Goal: Transaction & Acquisition: Purchase product/service

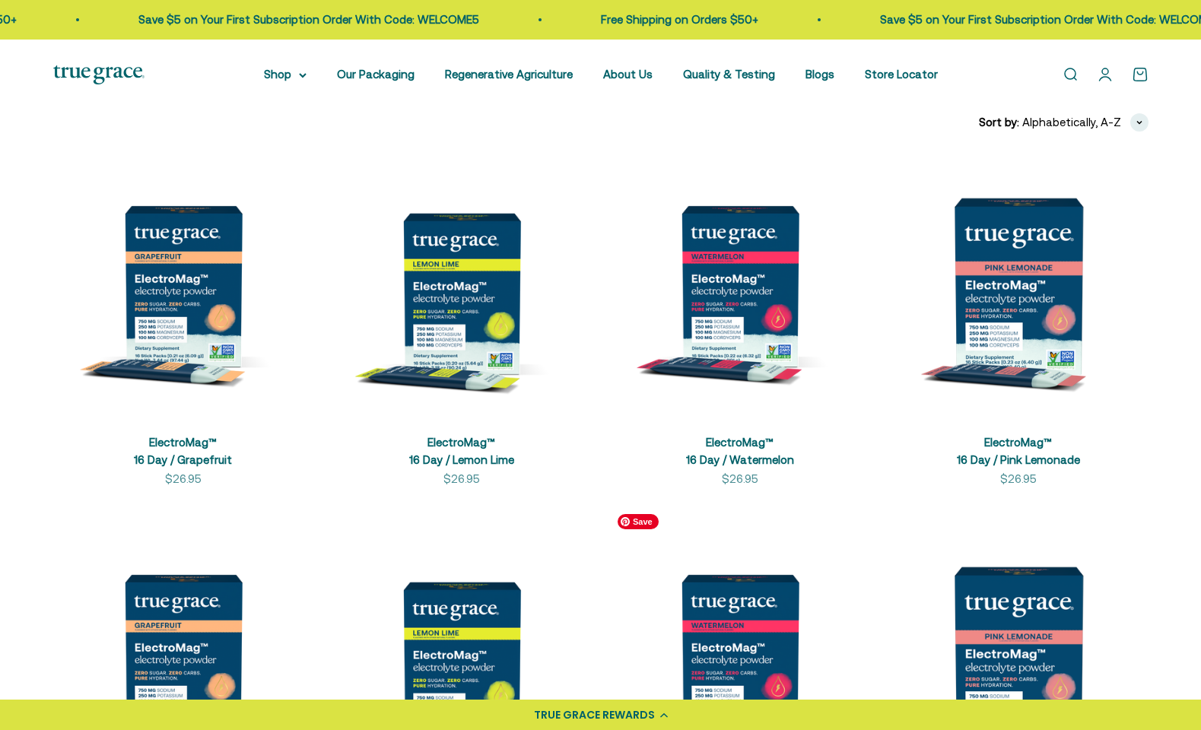
scroll to position [300, 0]
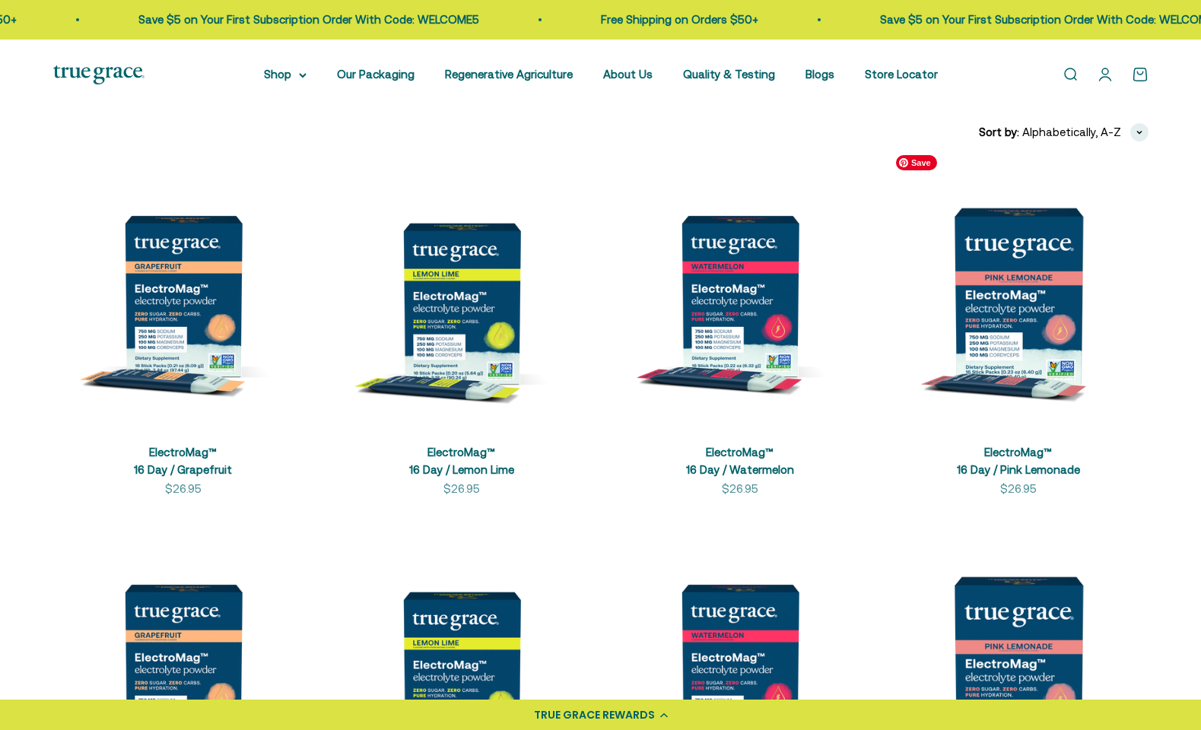
click at [983, 300] on img at bounding box center [1018, 296] width 260 height 260
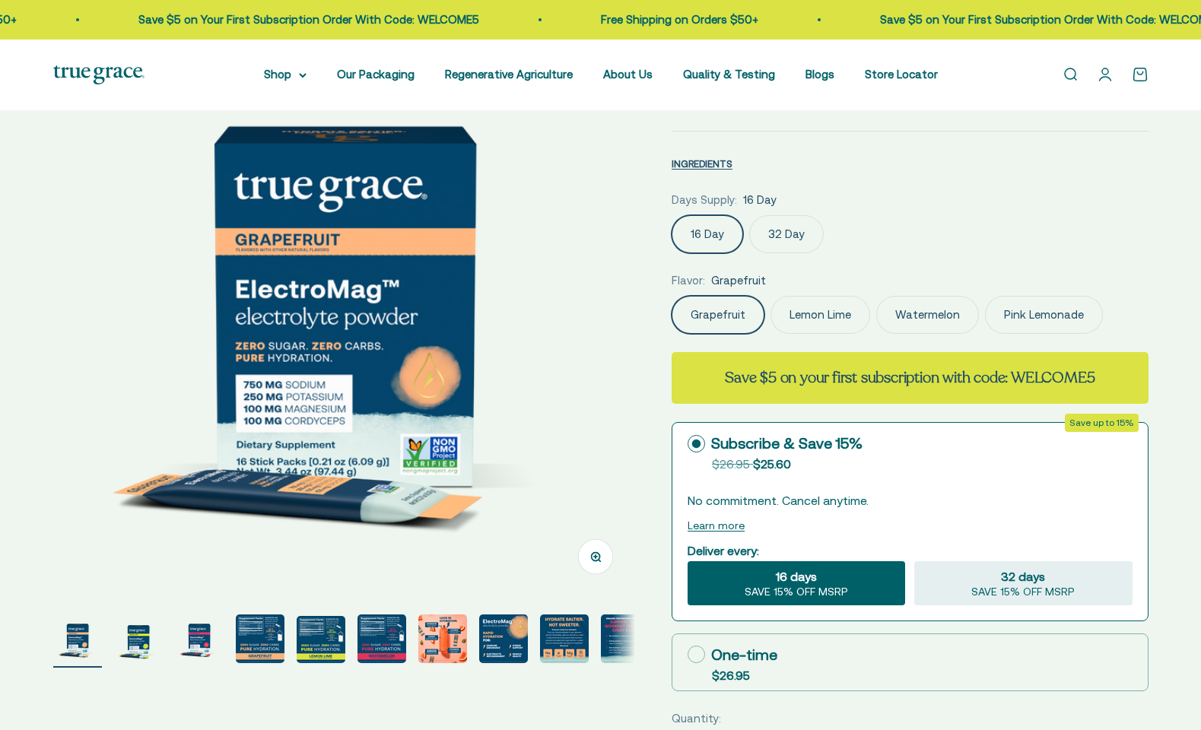
select select "3"
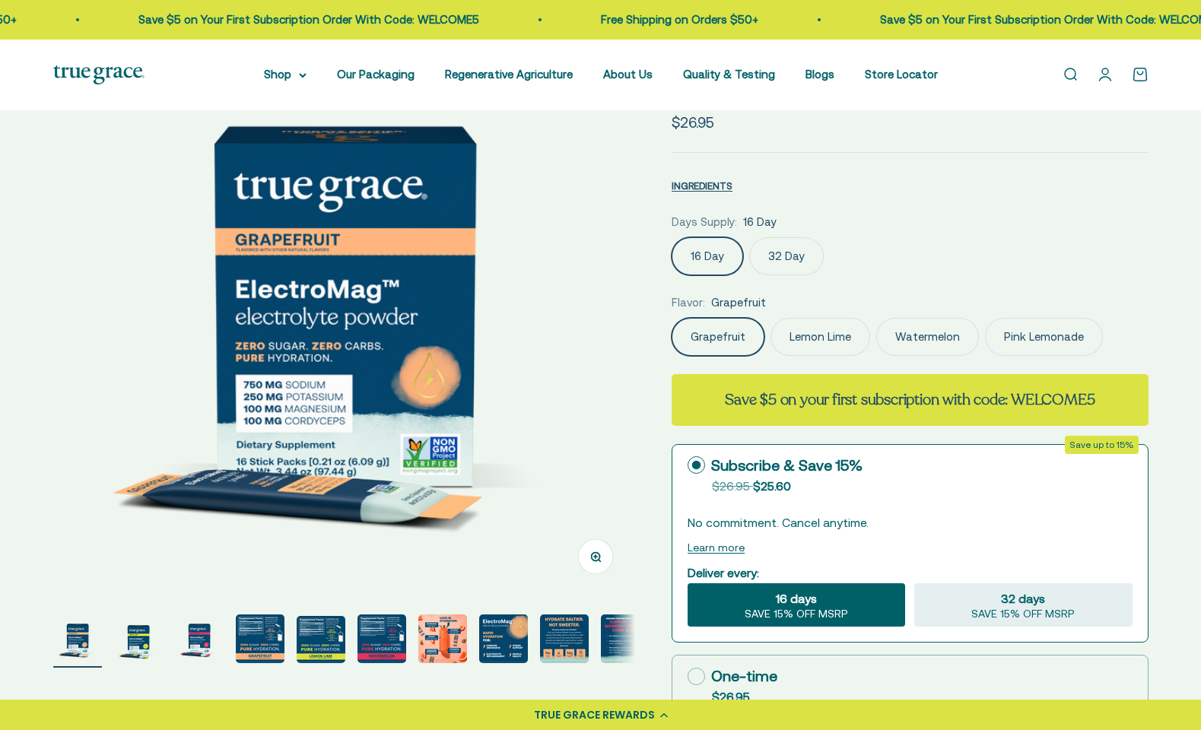
scroll to position [17, 0]
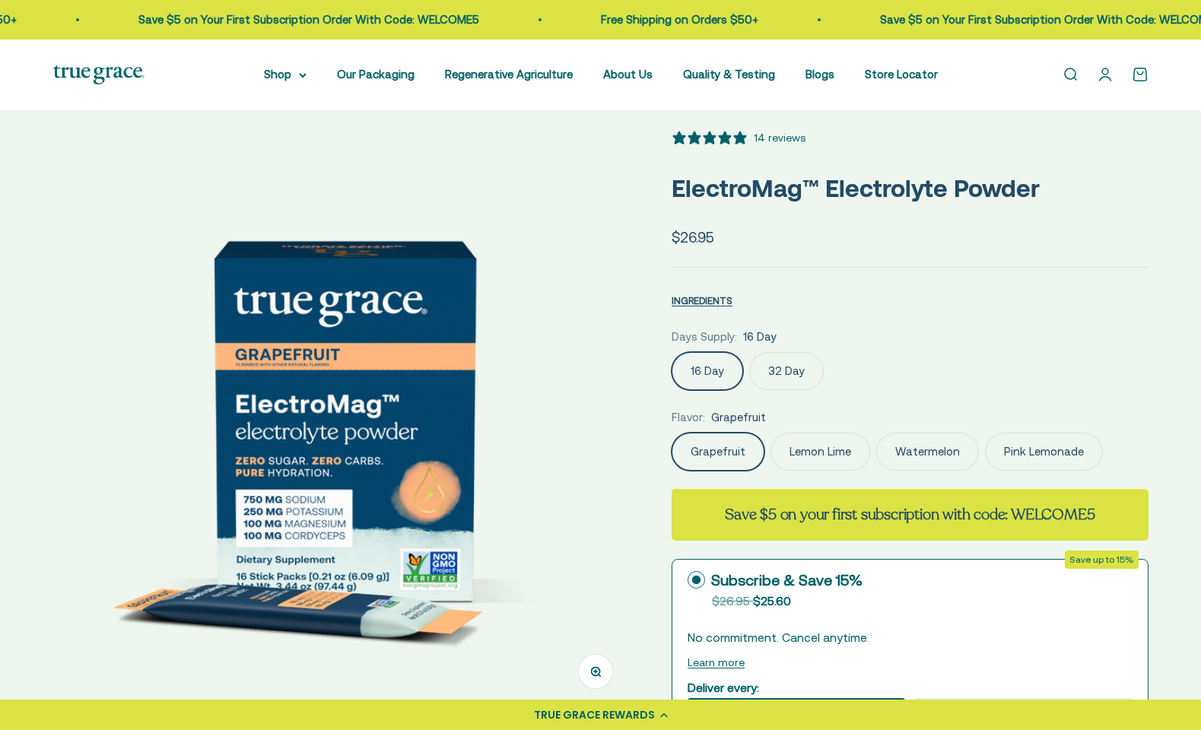
click at [1012, 443] on label "Pink Lemonade" at bounding box center [1044, 452] width 118 height 38
click at [672, 433] on input "Pink Lemonade" at bounding box center [671, 432] width 1 height 1
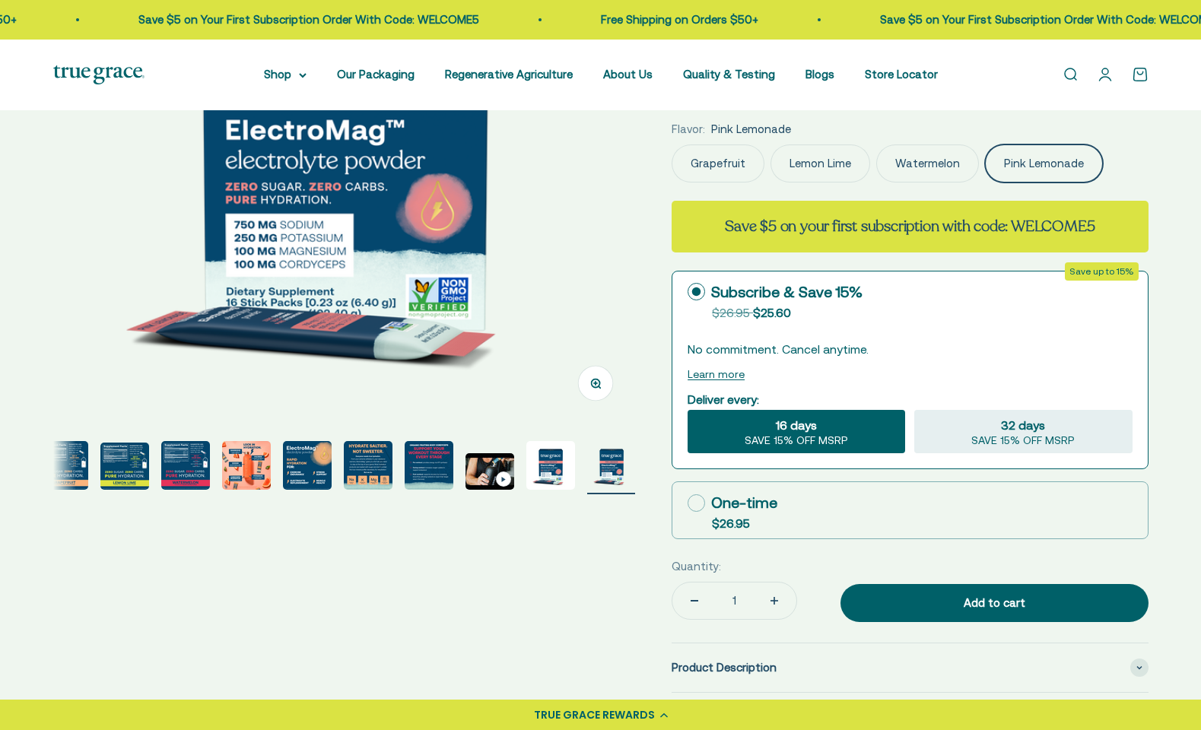
scroll to position [308, 0]
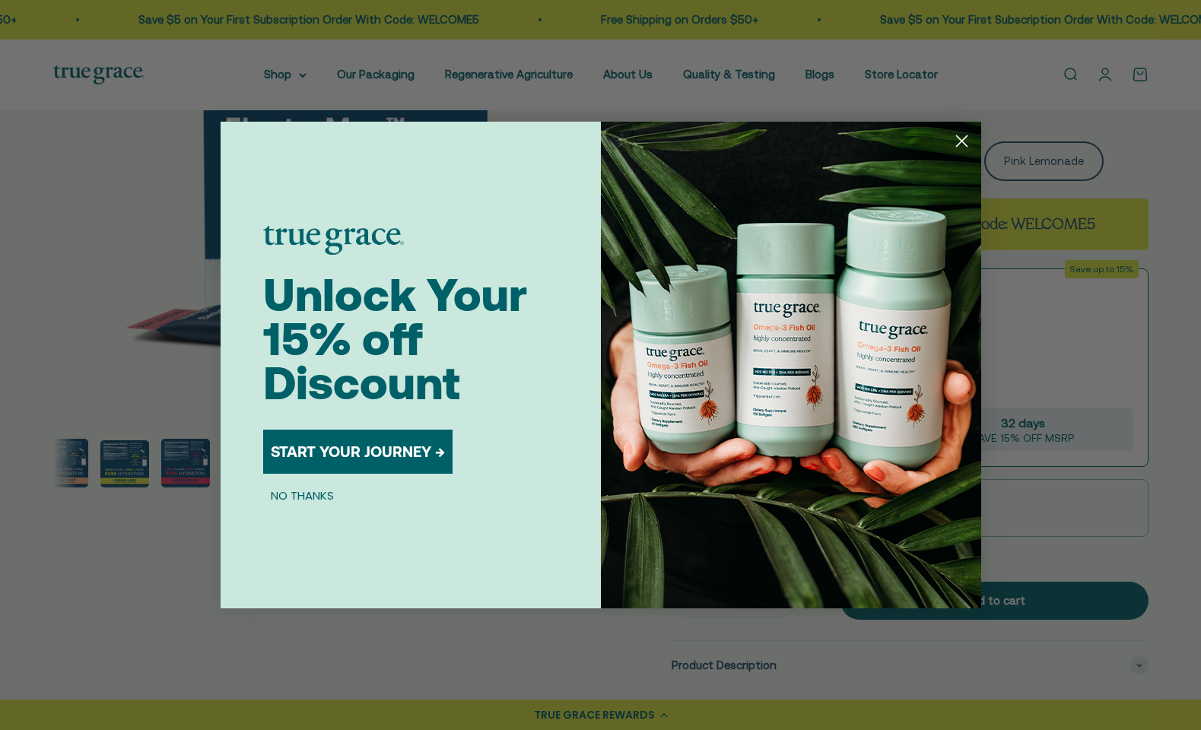
click at [957, 138] on circle "Close dialog" at bounding box center [961, 141] width 25 height 25
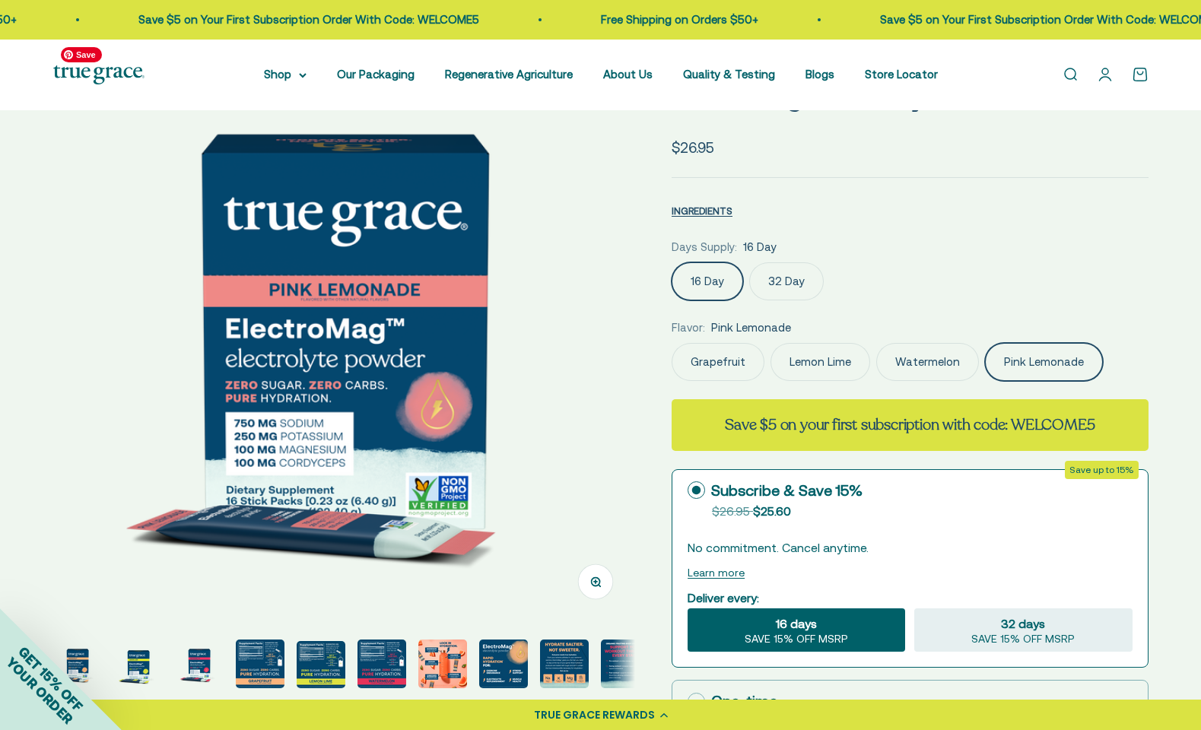
scroll to position [0, 0]
